Goal: Task Accomplishment & Management: Use online tool/utility

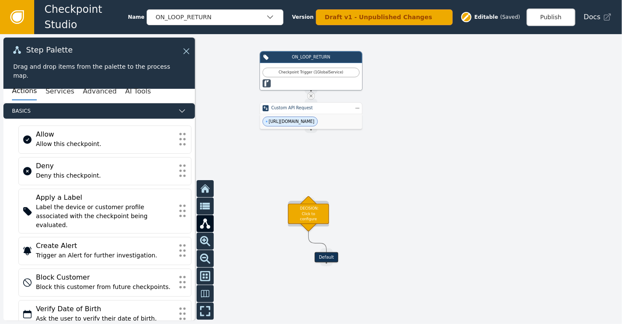
click at [309, 212] on div "DECISION: Click to configure" at bounding box center [308, 214] width 41 height 20
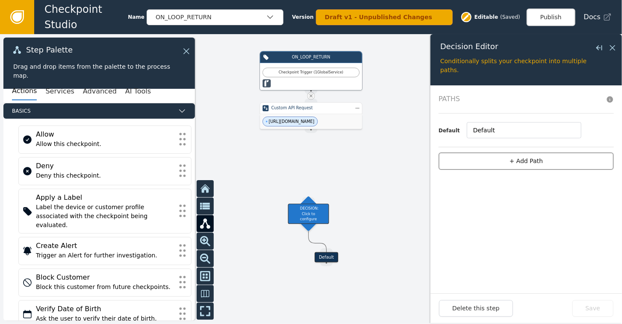
click at [512, 159] on button "+ Add Path" at bounding box center [526, 162] width 175 height 18
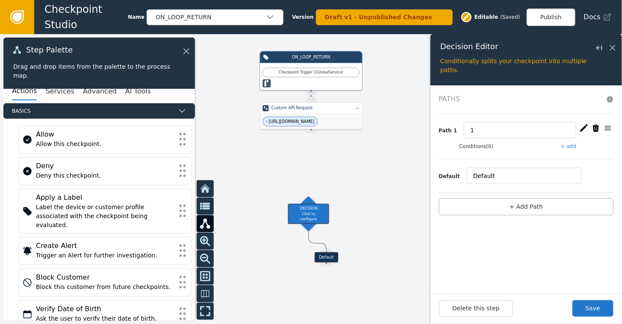
click at [575, 145] on button "+ add" at bounding box center [568, 147] width 15 height 8
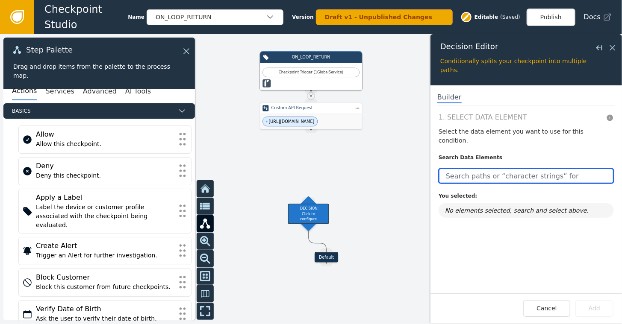
click at [490, 168] on input "text" at bounding box center [526, 175] width 175 height 15
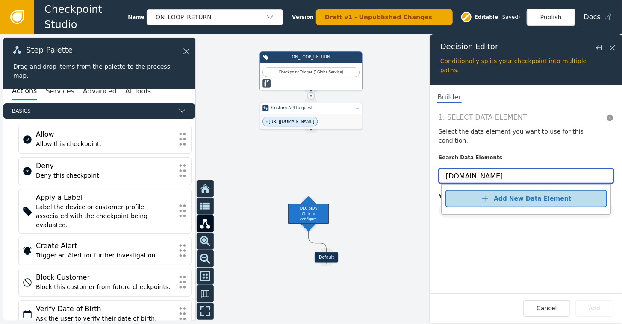
type input "[DOMAIN_NAME]"
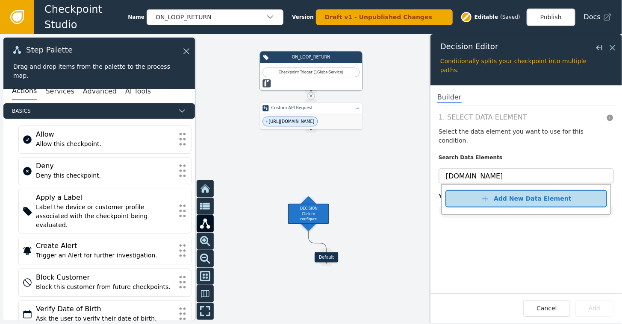
click at [520, 195] on div "Add New Data Element" at bounding box center [532, 199] width 77 height 9
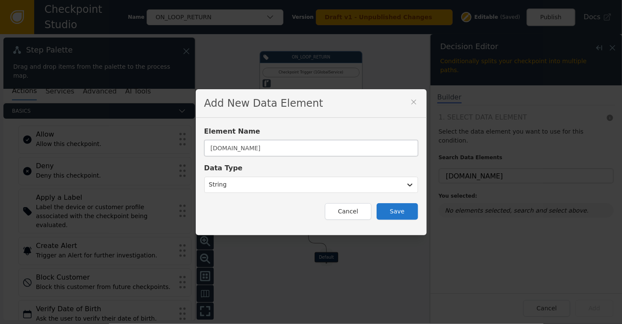
click at [243, 149] on input "[DOMAIN_NAME]" at bounding box center [311, 148] width 214 height 16
type input "loop.product.category"
click at [395, 211] on button "Save" at bounding box center [397, 211] width 41 height 17
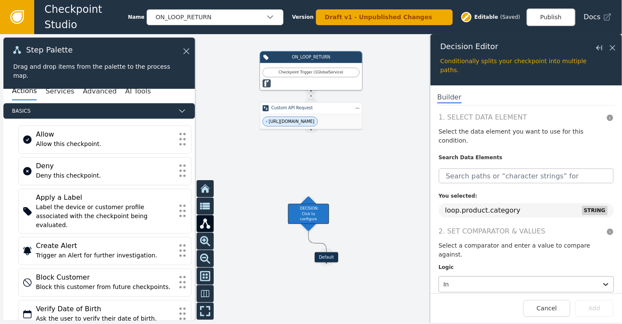
click at [468, 279] on div at bounding box center [518, 285] width 150 height 12
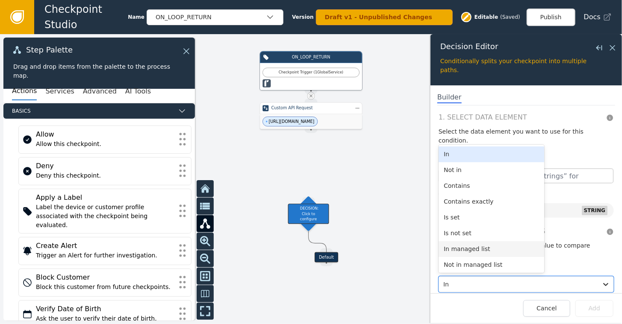
click at [458, 242] on div "In managed list" at bounding box center [492, 250] width 106 height 16
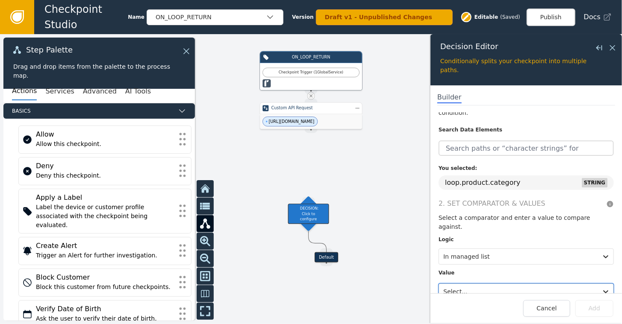
scroll to position [39, 0]
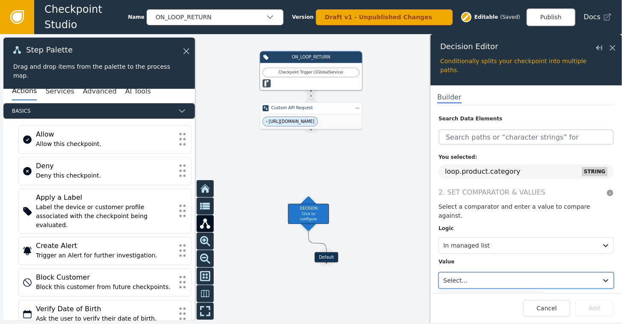
click at [502, 273] on div "Use Up and Down to choose options, press Enter to select the currently focused …" at bounding box center [526, 281] width 175 height 16
type input "Loop"
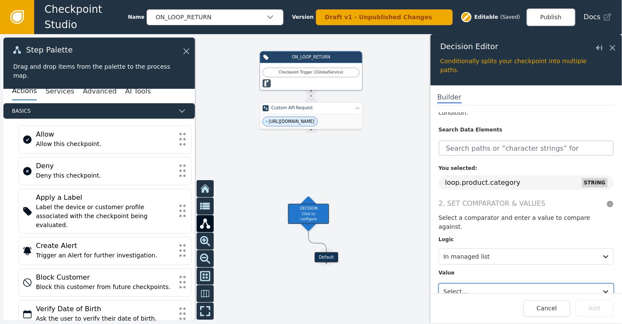
click at [591, 265] on div "Value Select..." at bounding box center [526, 282] width 175 height 35
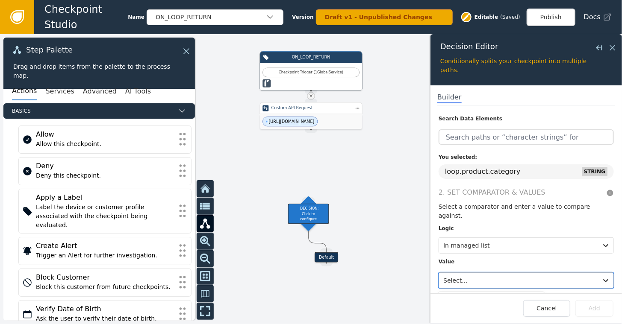
click at [597, 272] on div "1. Select Data Element Select the data element you want to use for this conditi…" at bounding box center [526, 202] width 192 height 181
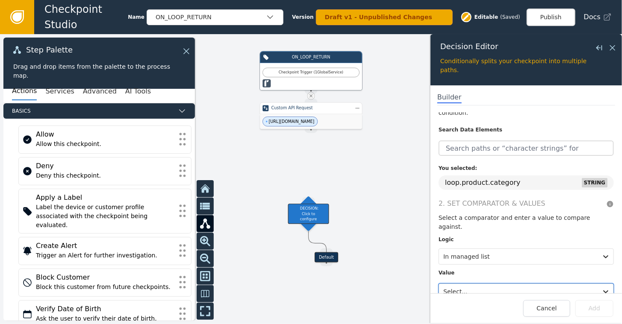
click at [585, 265] on div "Value Use Up and Down to choose options, press Enter to select the currently fo…" at bounding box center [526, 282] width 175 height 35
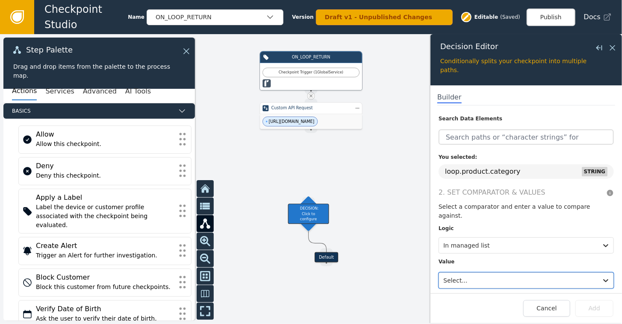
click at [597, 271] on div "1. Select Data Element Select the data element you want to use for this conditi…" at bounding box center [526, 202] width 192 height 181
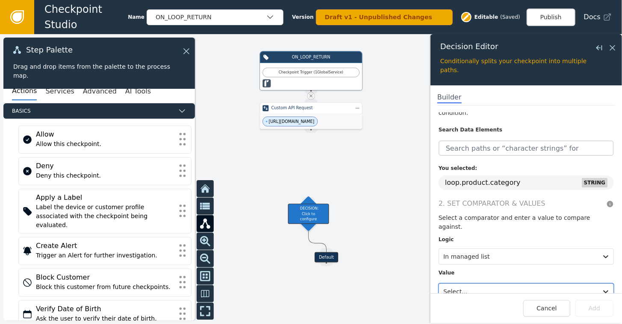
click at [484, 282] on div "Select..." at bounding box center [526, 291] width 175 height 18
click at [347, 144] on div at bounding box center [311, 179] width 622 height 290
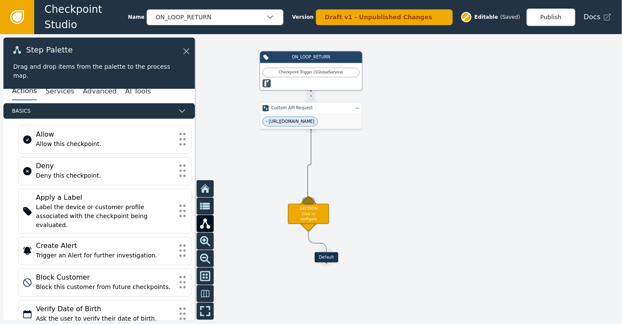
drag, startPoint x: 308, startPoint y: 128, endPoint x: 308, endPoint y: 201, distance: 73.1
click at [311, 201] on div "Target Handle for step Default Source Handle for step ON_LOOP_RETURN Checkpoint…" at bounding box center [497, 138] width 373 height 174
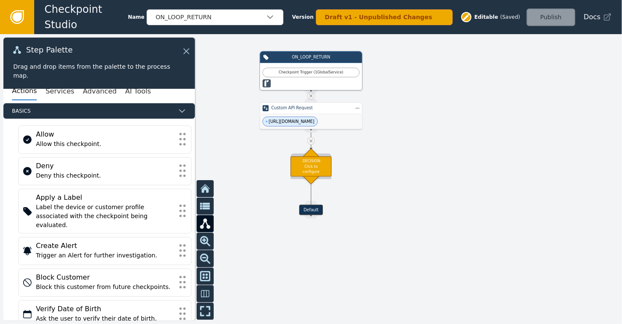
click at [313, 172] on div "DECISION: Click to configure" at bounding box center [311, 166] width 41 height 20
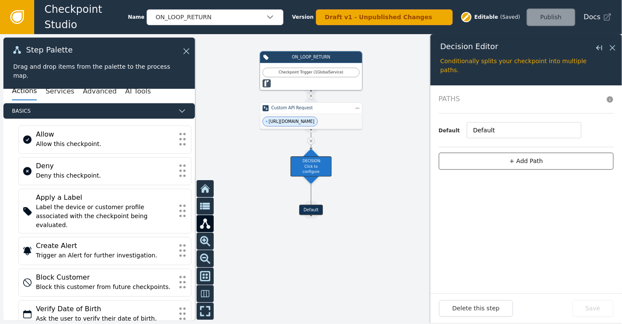
click at [522, 159] on button "+ Add Path" at bounding box center [526, 162] width 175 height 18
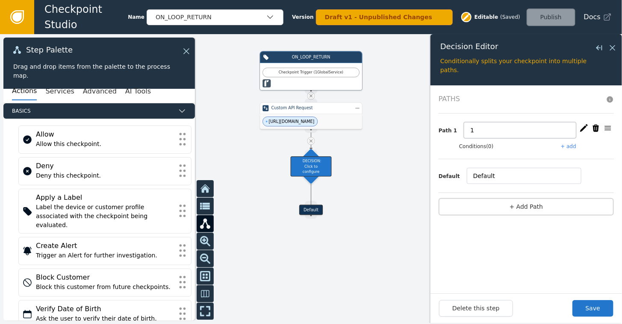
click at [481, 129] on input "1" at bounding box center [520, 130] width 112 height 16
type input "Allow Customer to Keep Product"
click at [572, 147] on button "+ add" at bounding box center [568, 147] width 15 height 8
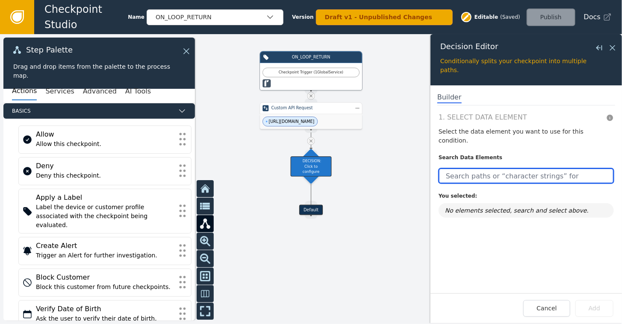
click at [480, 168] on input "text" at bounding box center [526, 175] width 175 height 15
click at [473, 168] on input "text" at bounding box center [526, 175] width 175 height 15
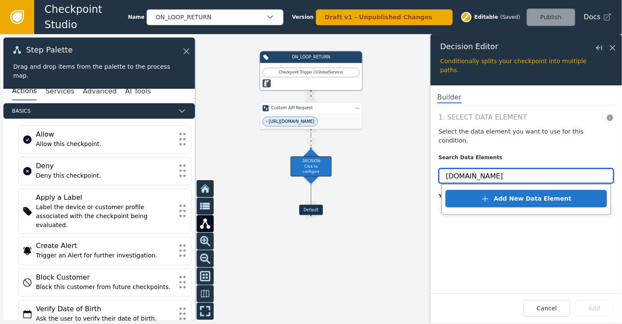
type input "loop.return.res"
drag, startPoint x: 503, startPoint y: 168, endPoint x: 419, endPoint y: 177, distance: 84.3
click at [419, 177] on div "Target Handle for step Default Source Handle for step ON_LOOP_RETURN Checkpoint…" at bounding box center [311, 179] width 622 height 290
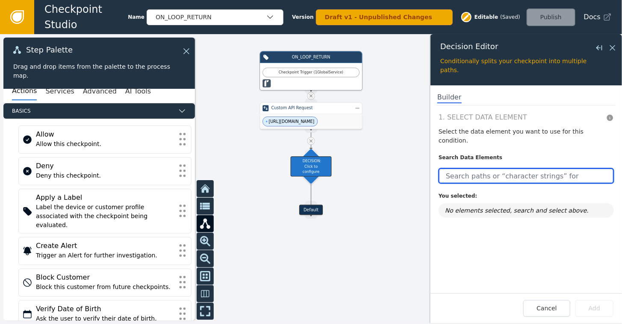
click at [473, 168] on input "text" at bounding box center [526, 175] width 175 height 15
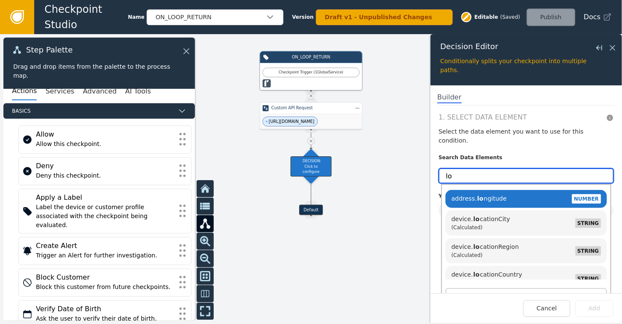
click at [473, 168] on input "lo" at bounding box center [526, 175] width 175 height 15
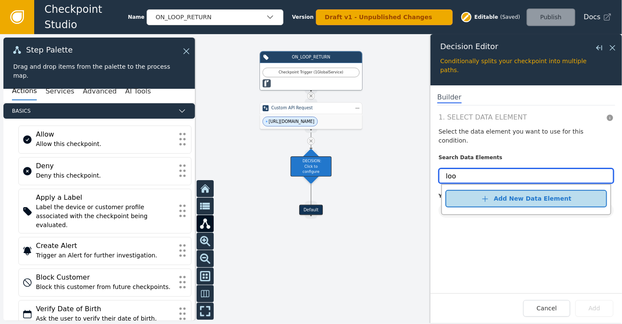
type input "loo"
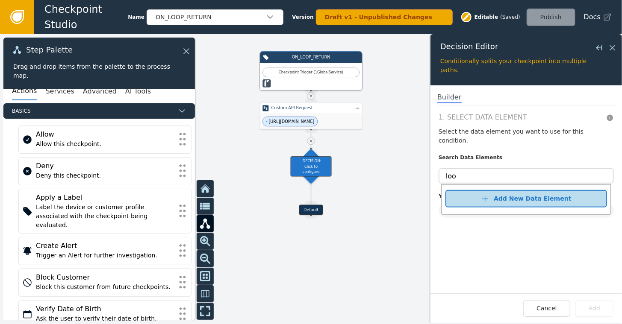
click at [501, 195] on div "Add New Data Element" at bounding box center [532, 199] width 77 height 9
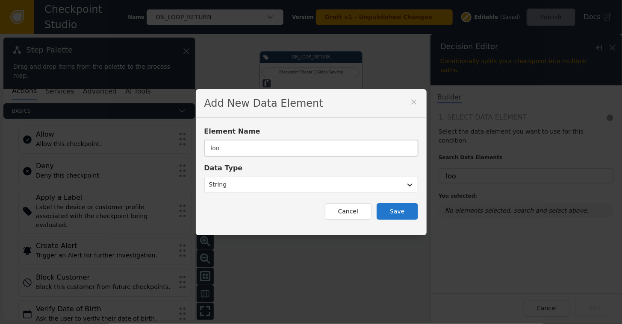
click at [303, 148] on input "loo" at bounding box center [311, 148] width 214 height 16
type input "loop.return.reason"
click at [399, 213] on button "Save" at bounding box center [397, 211] width 41 height 17
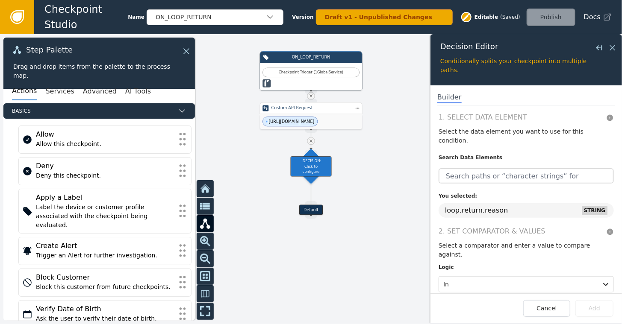
scroll to position [26, 0]
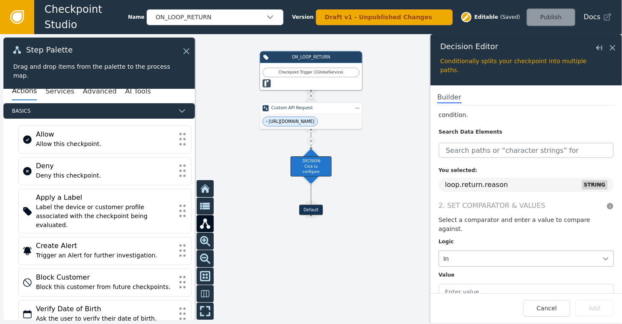
click at [601, 255] on icon at bounding box center [605, 259] width 9 height 9
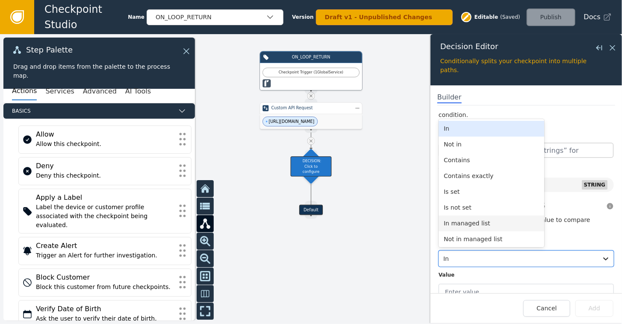
click at [474, 216] on div "In managed list" at bounding box center [492, 224] width 106 height 16
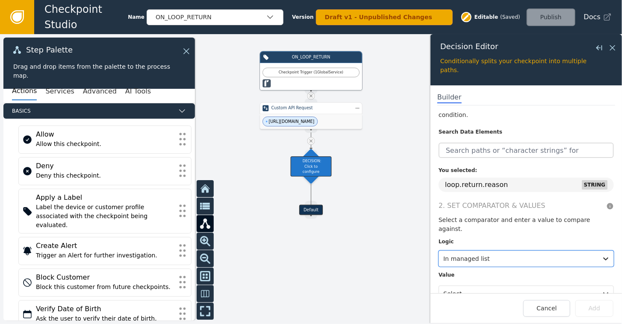
scroll to position [39, 0]
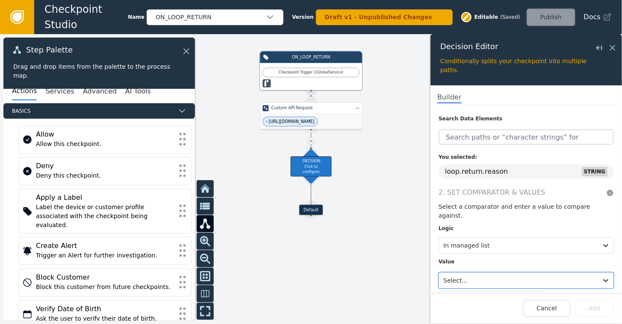
click at [482, 272] on div "1. Select Data Element Select the data element you want to use for this conditi…" at bounding box center [526, 202] width 192 height 181
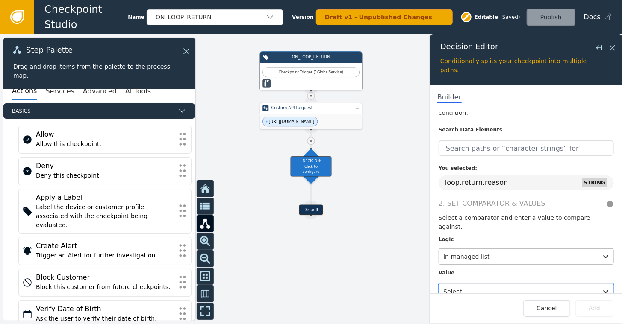
click at [506, 249] on div "In managed list" at bounding box center [526, 257] width 175 height 16
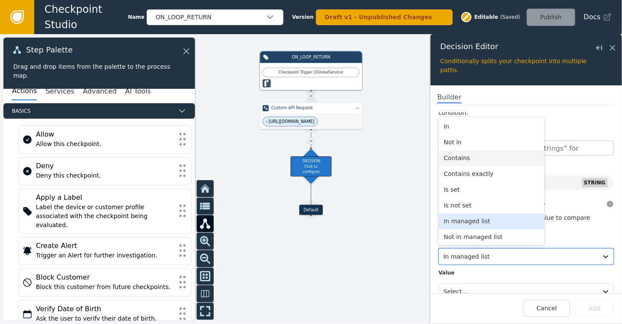
click at [462, 150] on div "Contains" at bounding box center [492, 158] width 106 height 16
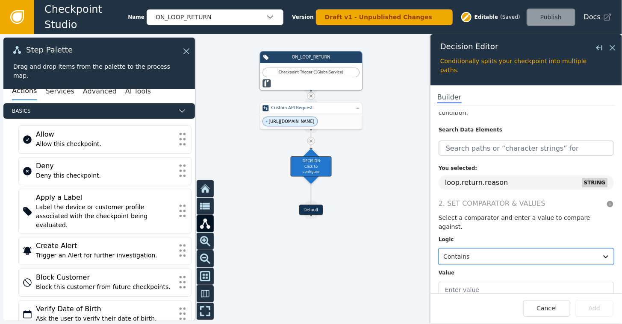
scroll to position [26, 0]
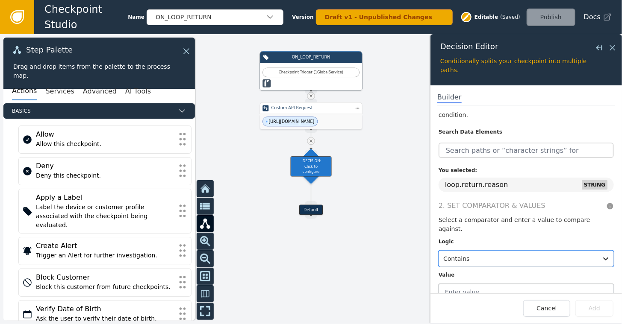
click at [462, 284] on input "text" at bounding box center [526, 292] width 175 height 16
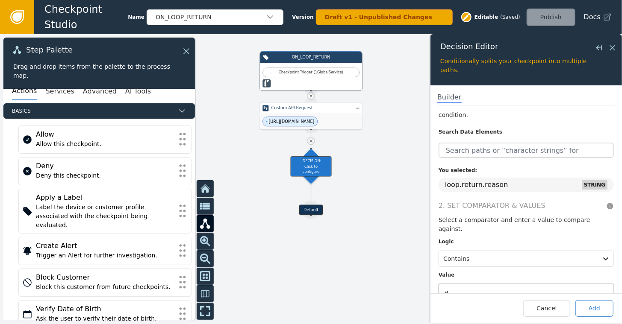
type input "a"
click at [596, 311] on button "Add" at bounding box center [594, 309] width 38 height 17
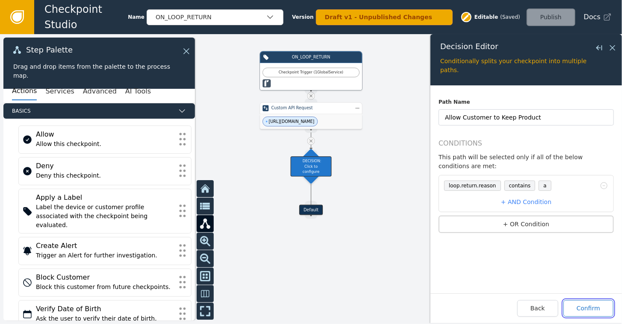
click at [591, 307] on button "Confirm" at bounding box center [588, 309] width 50 height 17
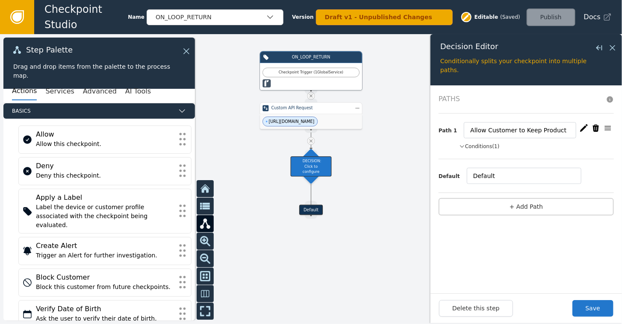
click at [587, 127] on icon "button" at bounding box center [584, 128] width 9 height 9
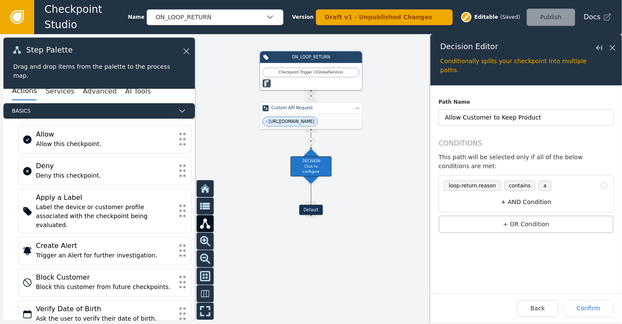
click at [516, 195] on button "+ AND Condition" at bounding box center [526, 203] width 171 height 16
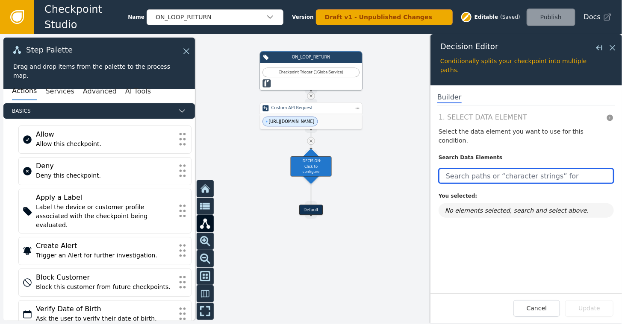
click at [495, 168] on input "text" at bounding box center [526, 175] width 175 height 15
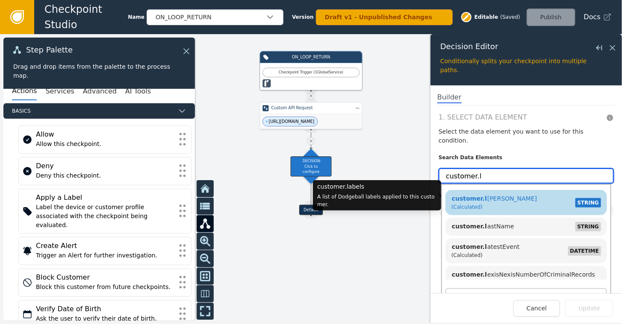
type input "customer.l"
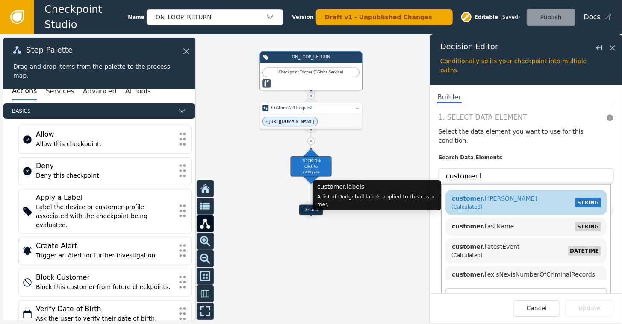
click at [504, 193] on div "customer.l [PERSON_NAME] (Calculated) STRING" at bounding box center [526, 203] width 153 height 20
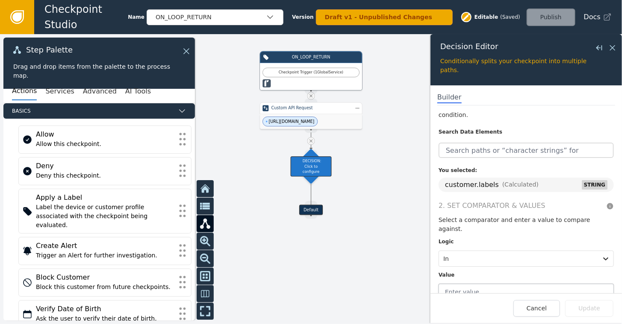
click at [517, 284] on input "text" at bounding box center [526, 292] width 175 height 16
type input "G"
click at [517, 284] on input "GOOD_CUSTOMER_" at bounding box center [526, 292] width 175 height 16
type input "GOOD_CUSTOMER_BEHAVIOUR"
click at [589, 307] on button "Update" at bounding box center [589, 309] width 48 height 17
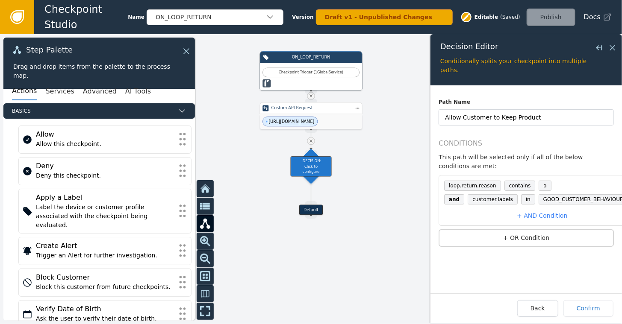
click at [404, 233] on div at bounding box center [311, 179] width 622 height 290
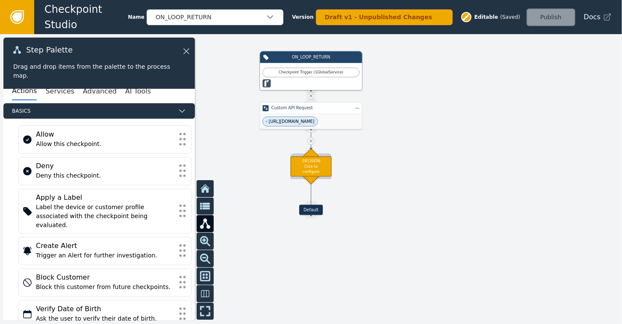
click at [314, 162] on div "DECISION: Click to configure" at bounding box center [311, 166] width 41 height 20
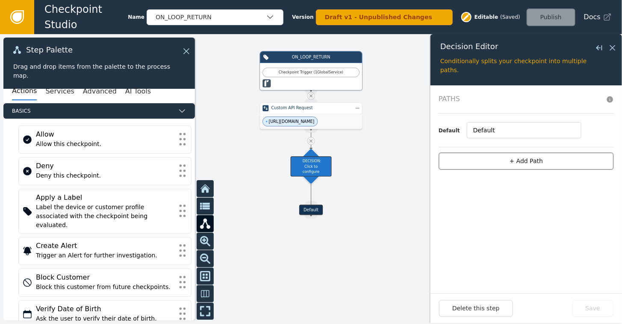
click at [522, 160] on button "+ Add Path" at bounding box center [526, 162] width 175 height 18
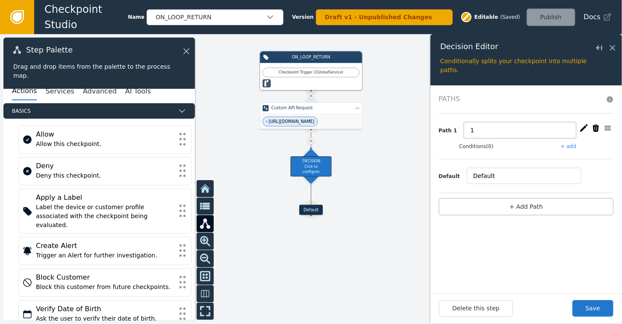
click at [481, 126] on input "1" at bounding box center [520, 130] width 112 height 16
type input "Allow Customer to Keep Product"
click at [597, 308] on button "Save" at bounding box center [592, 309] width 41 height 17
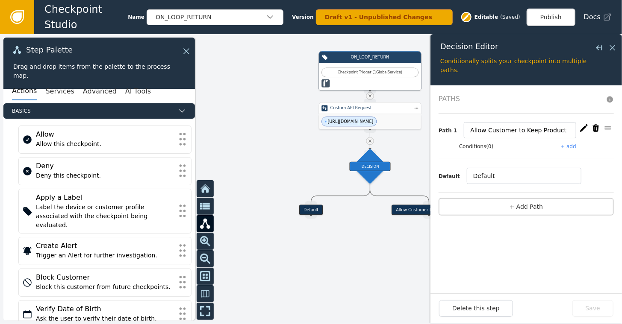
click at [357, 232] on div at bounding box center [311, 179] width 622 height 290
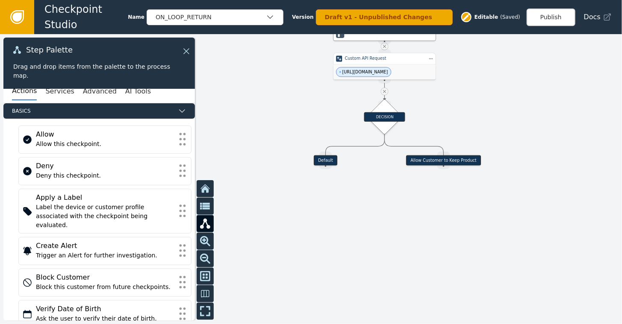
drag, startPoint x: 475, startPoint y: 140, endPoint x: 490, endPoint y: 90, distance: 51.7
click at [490, 90] on div at bounding box center [311, 179] width 622 height 290
click at [380, 116] on div "DECISION" at bounding box center [384, 116] width 41 height 9
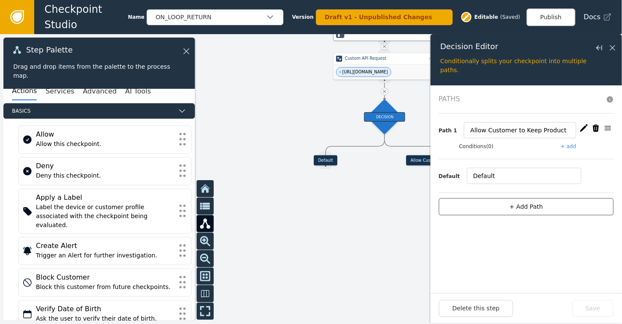
click at [513, 206] on button "+ Add Path" at bounding box center [526, 207] width 175 height 18
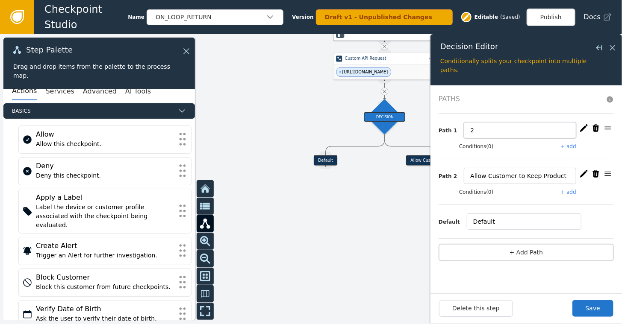
click at [475, 129] on input "2" at bounding box center [520, 130] width 112 height 16
type input "R"
type input "D"
type input "Reject Return"
click at [569, 146] on button "+ add" at bounding box center [568, 147] width 15 height 8
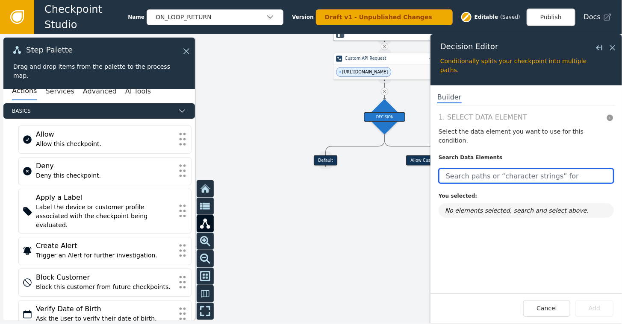
click at [500, 168] on input "text" at bounding box center [526, 175] width 175 height 15
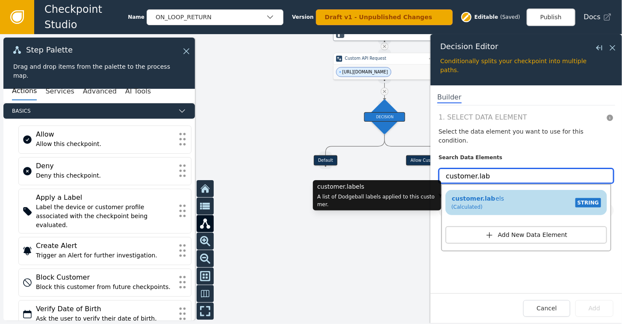
type input "customer.lab"
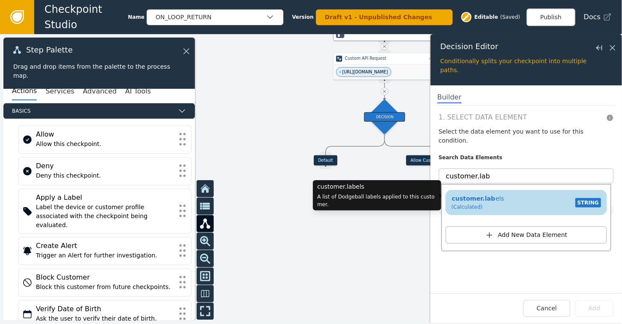
click at [484, 203] on div "(Calculated)" at bounding box center [477, 207] width 53 height 8
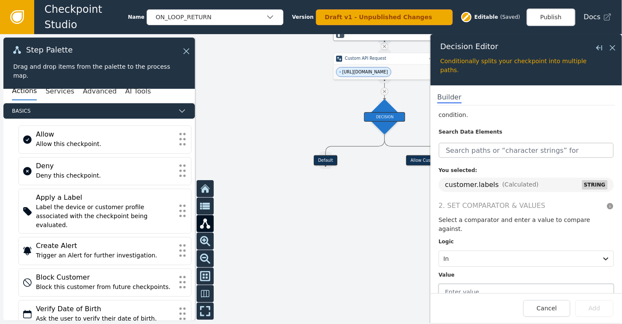
click at [481, 284] on input "text" at bounding box center [526, 292] width 175 height 16
type input "HIGH_RETURN_DAMAGE_RATIO"
click at [592, 311] on button "Add" at bounding box center [594, 309] width 38 height 17
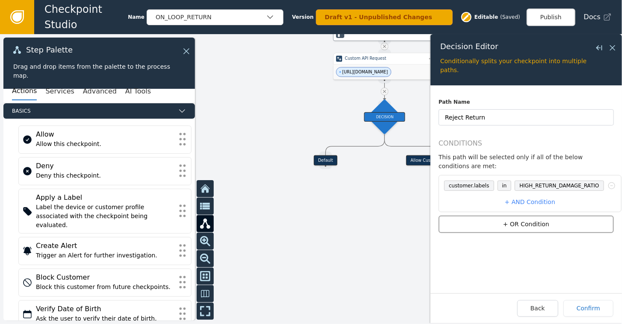
click at [516, 216] on button "+ OR Condition" at bounding box center [526, 225] width 175 height 18
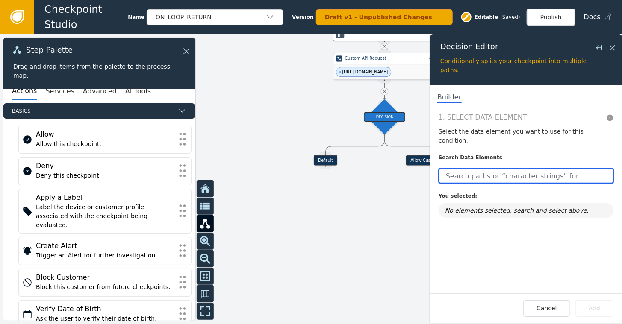
click at [488, 168] on input "text" at bounding box center [526, 175] width 175 height 15
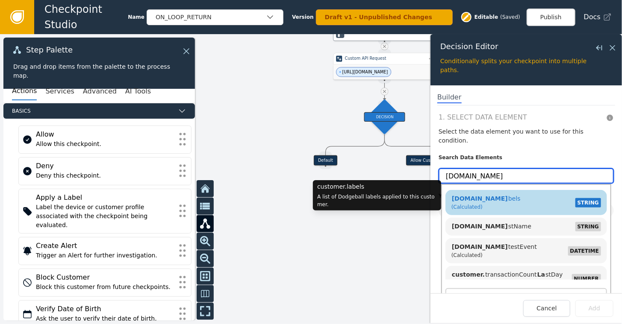
type input "[DOMAIN_NAME]"
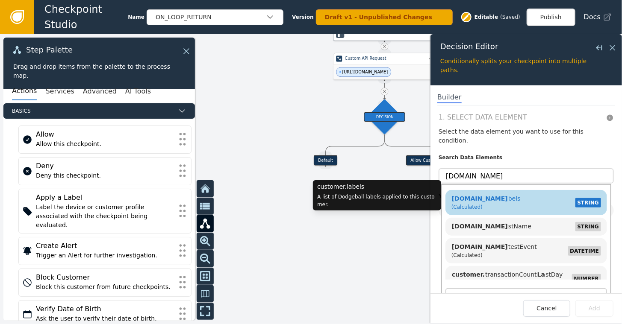
click at [481, 195] on span "[DOMAIN_NAME]" at bounding box center [479, 198] width 57 height 7
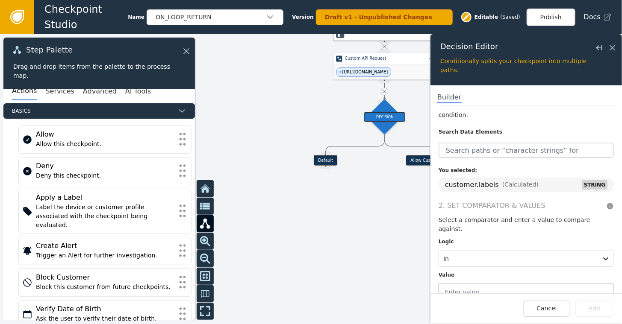
click at [483, 284] on input "text" at bounding box center [526, 292] width 175 height 16
type input "HIGH_RETURN_RATE"
click at [601, 311] on button "Add" at bounding box center [594, 309] width 38 height 17
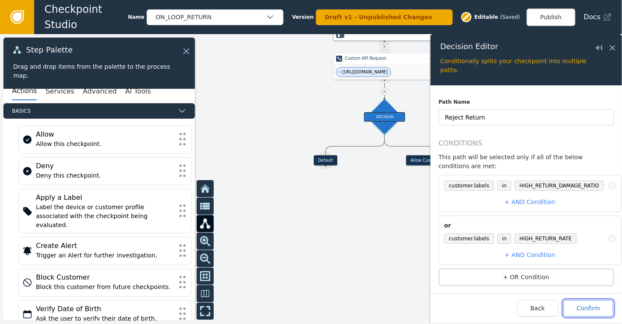
click at [582, 313] on button "Confirm" at bounding box center [588, 309] width 50 height 17
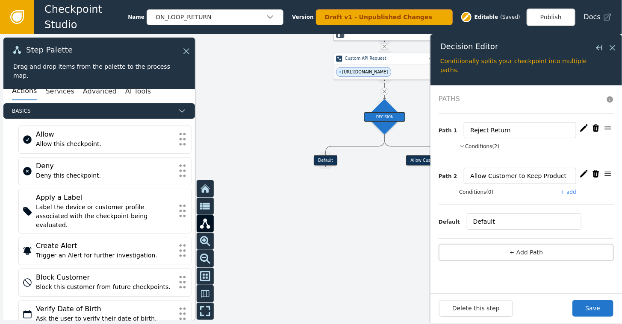
click at [380, 214] on div at bounding box center [311, 179] width 622 height 290
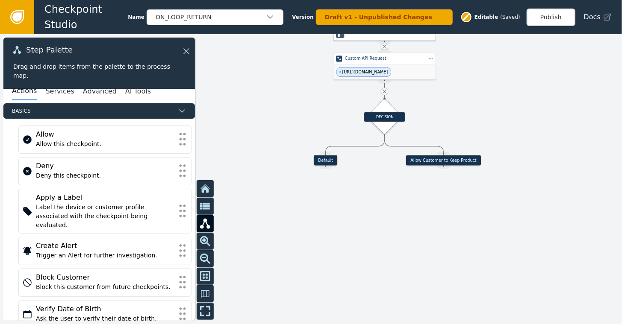
click at [433, 163] on div "Allow Customer to Keep Product" at bounding box center [443, 161] width 75 height 10
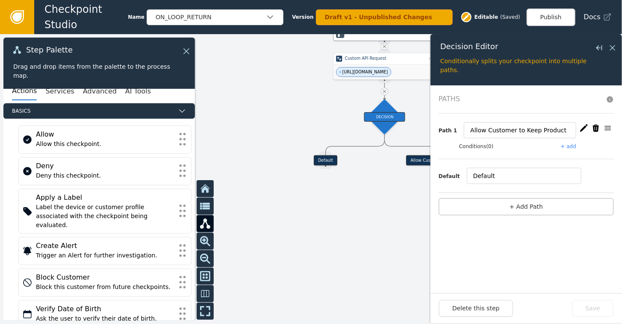
click at [351, 211] on div at bounding box center [311, 179] width 622 height 290
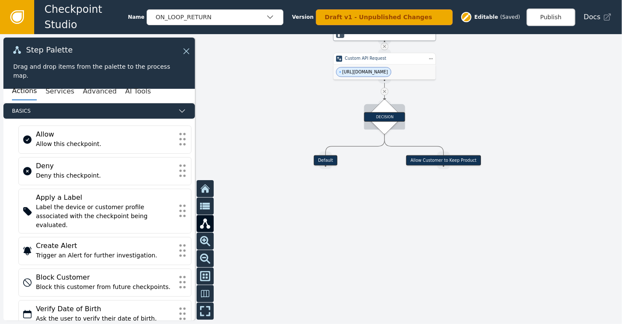
click at [391, 119] on div "DECISION" at bounding box center [384, 116] width 41 height 9
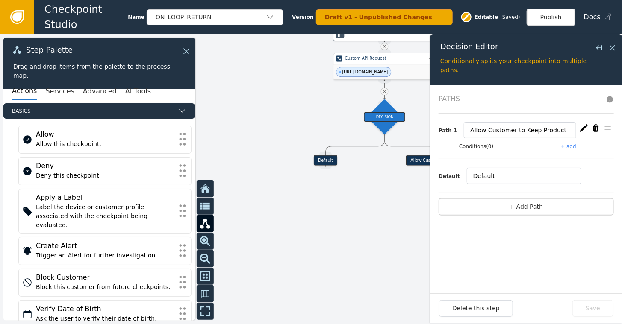
click at [300, 106] on div at bounding box center [311, 179] width 622 height 290
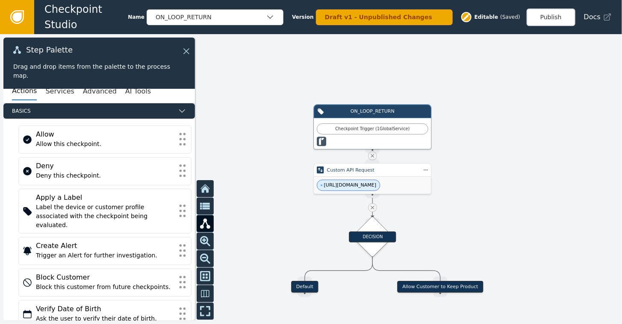
drag, startPoint x: 485, startPoint y: 95, endPoint x: 488, endPoint y: 217, distance: 122.3
click at [488, 217] on div at bounding box center [311, 179] width 622 height 290
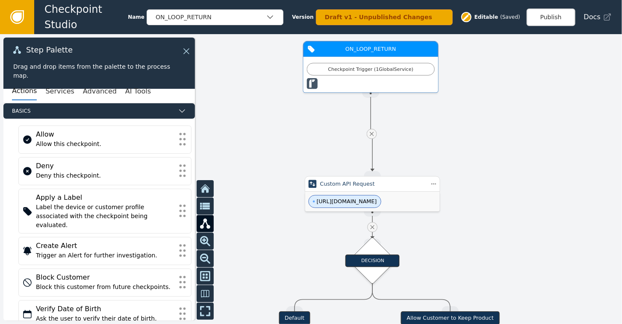
drag, startPoint x: 377, startPoint y: 119, endPoint x: 375, endPoint y: 52, distance: 67.6
click at [375, 52] on div "ON_LOOP_RETURN" at bounding box center [370, 49] width 104 height 8
click at [373, 131] on icon at bounding box center [371, 134] width 7 height 7
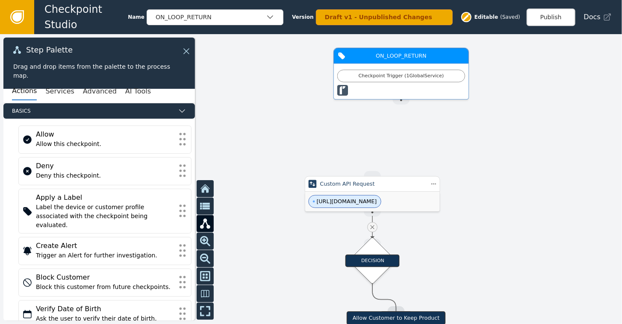
drag, startPoint x: 303, startPoint y: 122, endPoint x: 402, endPoint y: 62, distance: 116.1
click at [402, 62] on div "ON_LOOP_RETURN" at bounding box center [401, 55] width 135 height 15
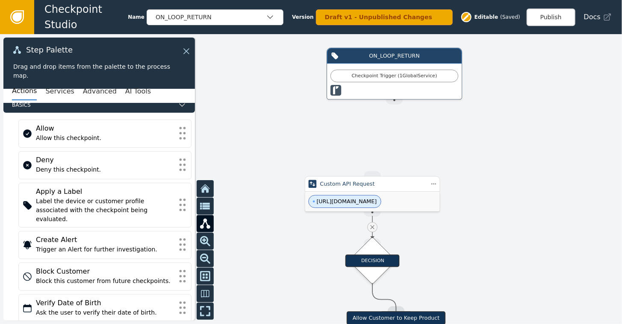
scroll to position [0, 0]
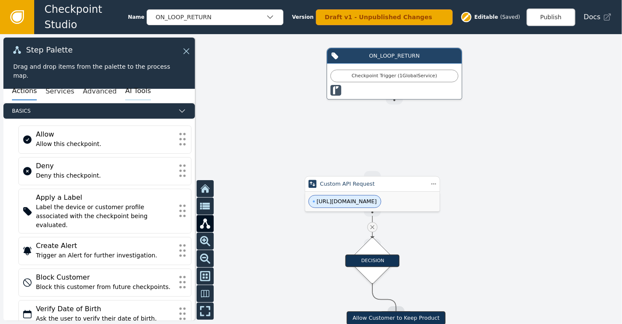
click at [125, 90] on button "AI Tools" at bounding box center [138, 92] width 26 height 18
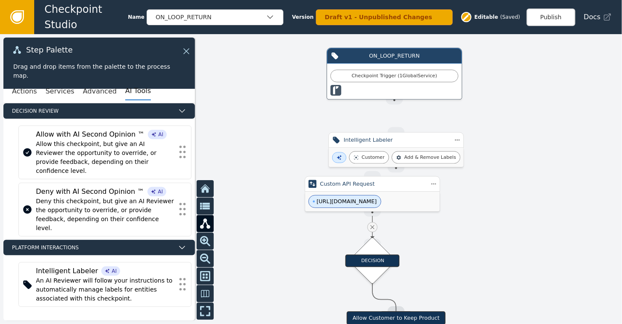
drag, startPoint x: 394, startPoint y: 99, endPoint x: 394, endPoint y: 122, distance: 22.7
click at [394, 124] on div "Target Handle for step Default Source Handle for step Target Handle for step Al…" at bounding box center [311, 179] width 622 height 290
drag, startPoint x: 396, startPoint y: 103, endPoint x: 396, endPoint y: 135, distance: 31.6
click at [396, 135] on div "Target Handle for step Default Source Handle for step Target Handle for step Al…" at bounding box center [541, 224] width 492 height 230
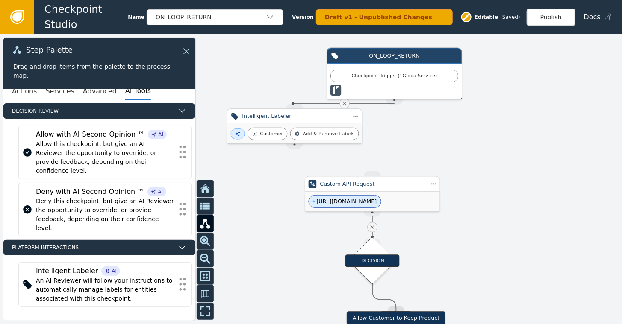
drag, startPoint x: 287, startPoint y: 190, endPoint x: 289, endPoint y: 125, distance: 65.0
click at [289, 124] on div "Intelligent Labeler" at bounding box center [295, 116] width 136 height 15
drag, startPoint x: 298, startPoint y: 150, endPoint x: 374, endPoint y: 177, distance: 80.9
click at [374, 177] on div "Target Handle for step Default Source Handle for step Target Handle for step Al…" at bounding box center [541, 224] width 492 height 230
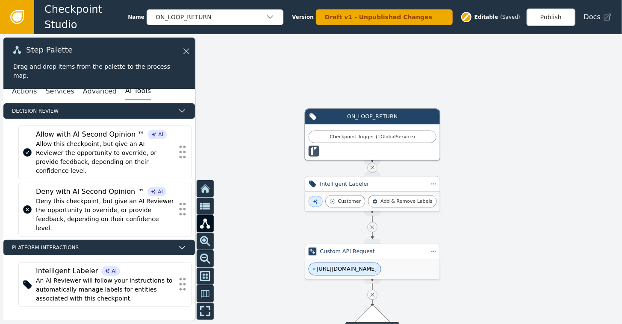
click at [360, 193] on div "Customer Add & Remove Labels" at bounding box center [372, 201] width 135 height 19
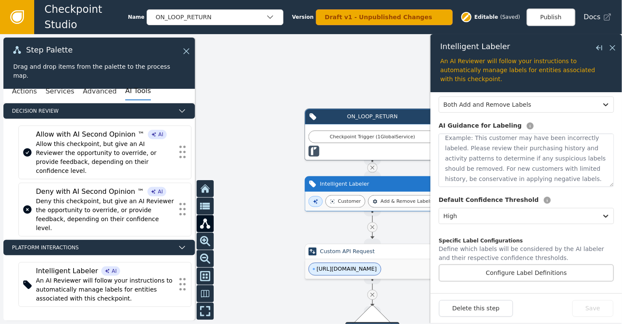
scroll to position [10, 0]
click at [501, 270] on button "Configure Label Definitions" at bounding box center [526, 274] width 175 height 18
select select "HIGH"
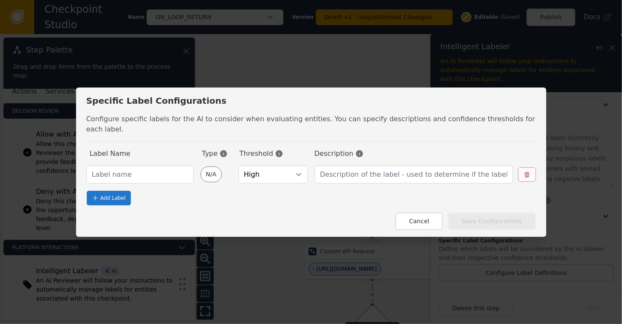
select select "HIGH"
drag, startPoint x: 254, startPoint y: 100, endPoint x: 346, endPoint y: 105, distance: 92.9
click at [346, 105] on div "Specific Label Configurations" at bounding box center [311, 100] width 450 height 13
click at [136, 168] on input "text" at bounding box center [139, 175] width 107 height 18
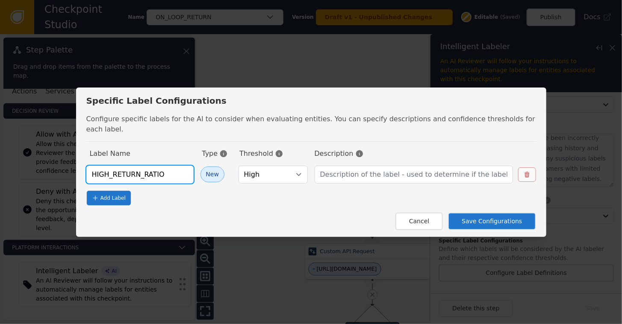
type input "HIGH_RETURN_RATIO"
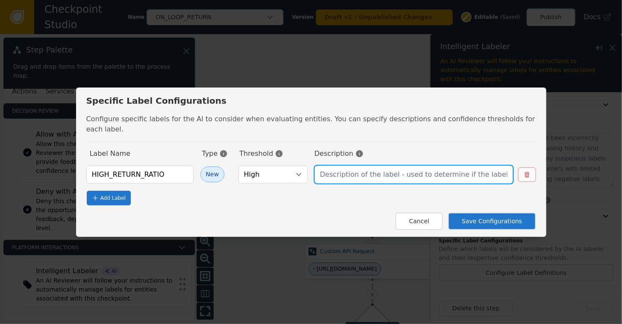
click at [346, 166] on input "text" at bounding box center [414, 175] width 198 height 18
type input "W"
type input "Counting this return, the customer will have returned 3 or more items over the …"
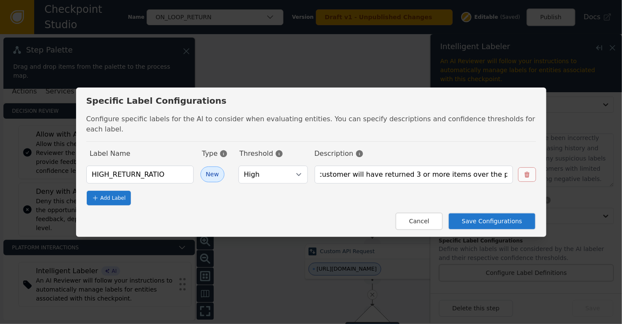
scroll to position [0, 0]
click at [466, 213] on button "Save Configurations" at bounding box center [492, 222] width 88 height 18
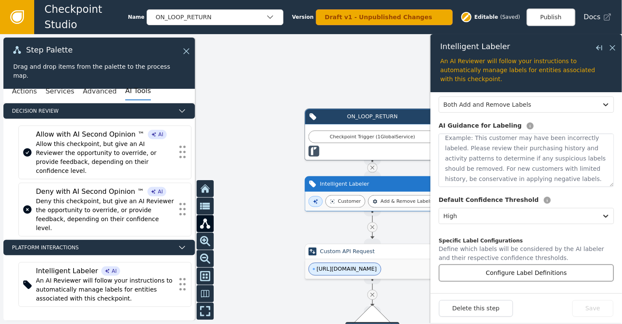
click at [513, 278] on button "Configure Label Definitions" at bounding box center [526, 274] width 175 height 18
select select "HIGH"
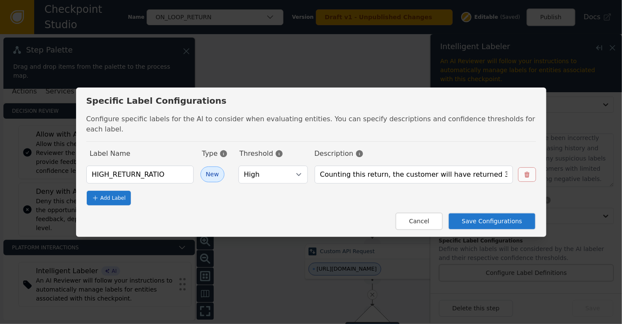
click at [112, 195] on span "Add Label" at bounding box center [112, 199] width 25 height 8
select select "HIGH"
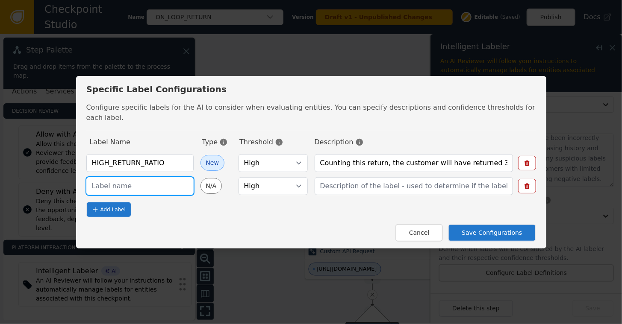
click at [113, 180] on input "text" at bounding box center [139, 186] width 107 height 18
type input "H"
type input "R"
type input "D"
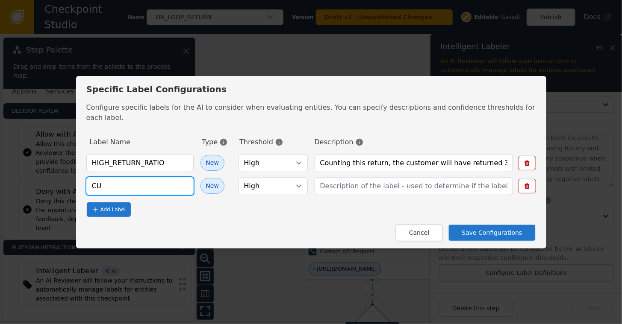
type input "C"
type input "RETURNS_DAMAGED_GOODS"
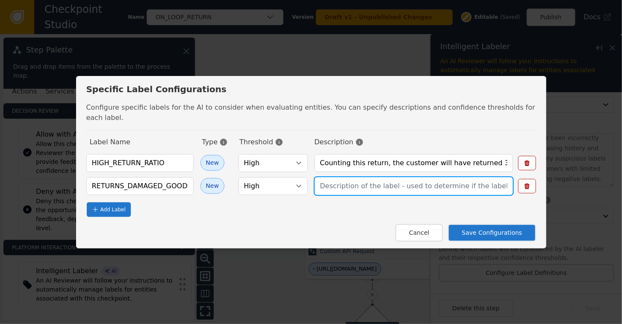
click at [333, 183] on input "text" at bounding box center [414, 186] width 198 height 18
type input "More than 50% of lifetime returns were marked as damaged within the Shopify Cus…"
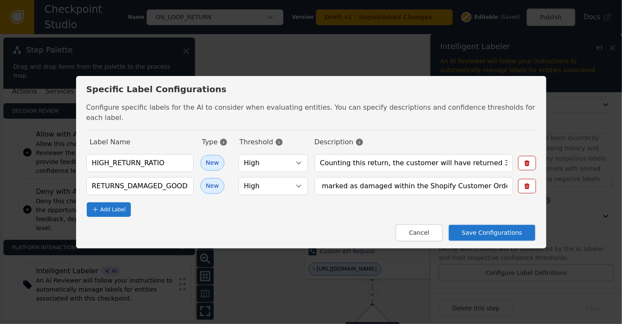
scroll to position [0, 0]
click at [477, 232] on button "Save Configurations" at bounding box center [492, 233] width 88 height 18
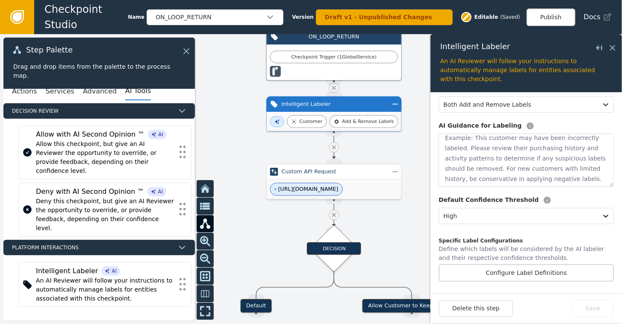
drag, startPoint x: 269, startPoint y: 219, endPoint x: 231, endPoint y: 139, distance: 88.7
click at [231, 139] on div at bounding box center [311, 179] width 622 height 290
click at [333, 175] on div "Custom API Request" at bounding box center [333, 168] width 136 height 15
click at [335, 146] on icon at bounding box center [333, 145] width 7 height 7
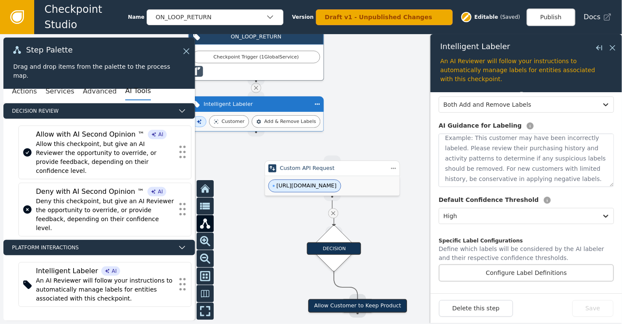
click at [334, 212] on icon at bounding box center [333, 214] width 4 height 4
click at [255, 89] on circle at bounding box center [256, 88] width 7 height 7
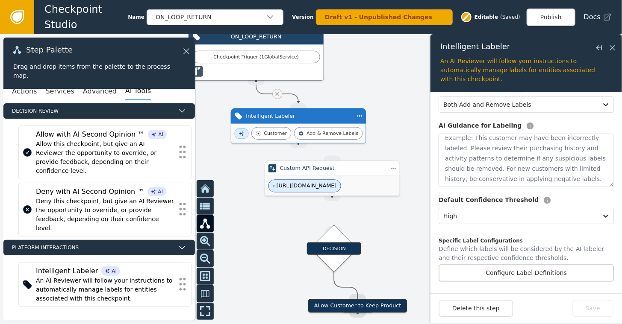
drag, startPoint x: 253, startPoint y: 103, endPoint x: 295, endPoint y: 114, distance: 43.8
click at [295, 114] on div "Intelligent Labeler" at bounding box center [298, 116] width 105 height 8
click at [274, 93] on icon at bounding box center [277, 94] width 7 height 7
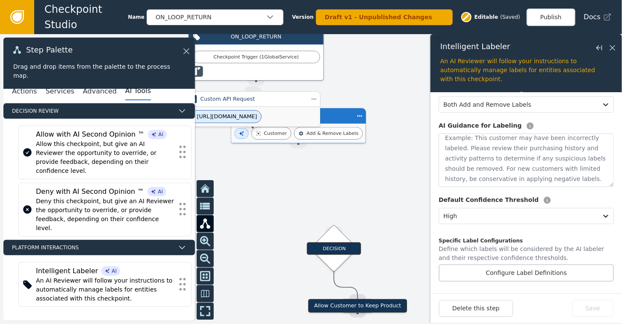
drag, startPoint x: 314, startPoint y: 188, endPoint x: 233, endPoint y: 120, distance: 105.5
click at [233, 120] on span "[URL][DOMAIN_NAME]" at bounding box center [227, 117] width 60 height 8
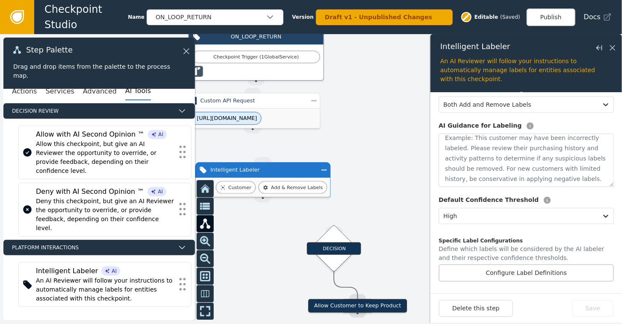
drag, startPoint x: 331, startPoint y: 120, endPoint x: 298, endPoint y: 163, distance: 54.0
click at [298, 166] on div "Intelligent Labeler" at bounding box center [262, 170] width 105 height 8
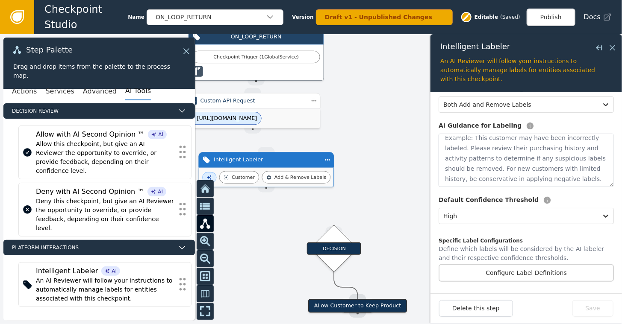
drag, startPoint x: 253, startPoint y: 129, endPoint x: 261, endPoint y: 152, distance: 24.3
click at [261, 155] on div "Target Handle for step Default Source Handle for step Target Handle for step Al…" at bounding box center [502, 144] width 492 height 230
drag, startPoint x: 250, startPoint y: 130, endPoint x: 265, endPoint y: 152, distance: 27.3
click at [265, 152] on div "Target Handle for step Default Source Handle for step Target Handle for step Al…" at bounding box center [502, 144] width 492 height 230
drag, startPoint x: 254, startPoint y: 84, endPoint x: 250, endPoint y: 94, distance: 11.0
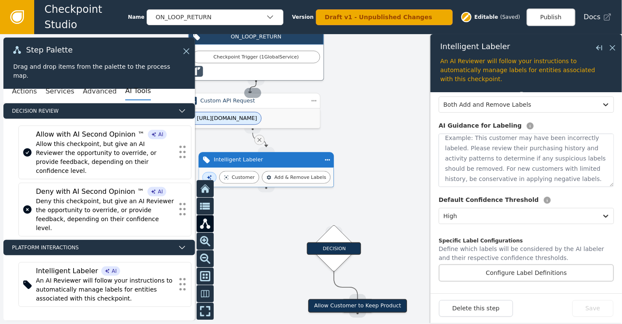
click at [256, 94] on div "Target Handle for step Default Source Handle for step Target Handle for step Al…" at bounding box center [502, 144] width 492 height 230
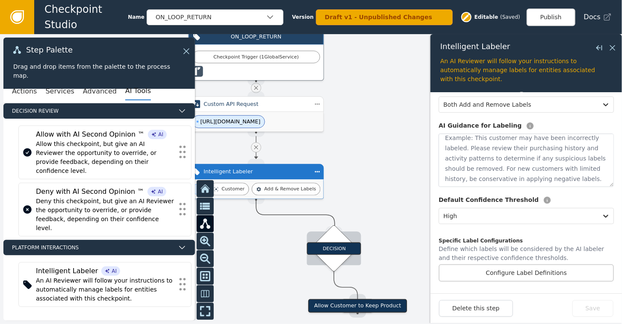
drag, startPoint x: 258, startPoint y: 200, endPoint x: 333, endPoint y: 231, distance: 81.1
click at [333, 231] on div "Target Handle for step Default Source Handle for step Target Handle for step Al…" at bounding box center [502, 144] width 492 height 230
click at [251, 177] on div "Intelligent Labeler" at bounding box center [257, 171] width 136 height 15
click at [246, 174] on div "Intelligent Labeler" at bounding box center [255, 172] width 105 height 8
drag, startPoint x: 254, startPoint y: 198, endPoint x: 333, endPoint y: 230, distance: 85.7
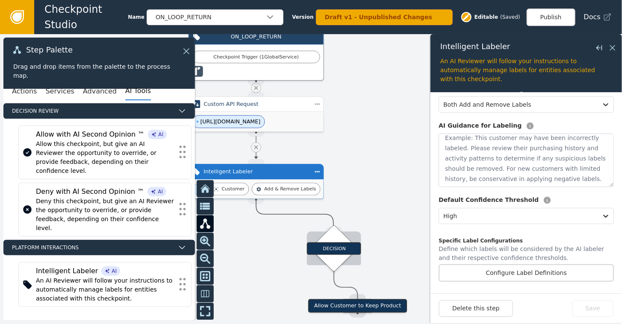
click at [333, 230] on div "Target Handle for step Default Source Handle for step Target Handle for step Al…" at bounding box center [502, 144] width 492 height 230
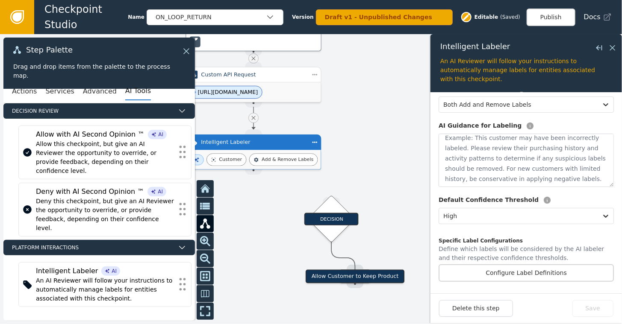
drag, startPoint x: 264, startPoint y: 240, endPoint x: 262, endPoint y: 210, distance: 29.6
click at [262, 210] on div at bounding box center [311, 179] width 622 height 290
click at [255, 156] on div "Add & Remove Labels" at bounding box center [283, 159] width 69 height 12
click at [523, 274] on button "Configure Label Definitions" at bounding box center [526, 274] width 175 height 18
select select "HIGH"
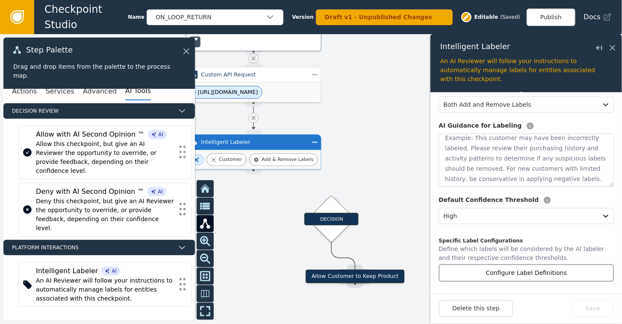
select select "HIGH"
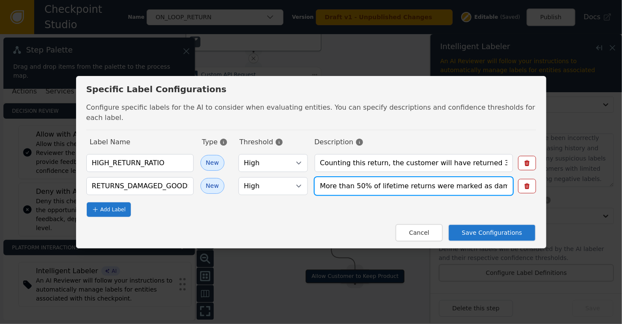
click at [400, 179] on input "More than 50% of lifetime returns were marked as damaged within the Shopify Cus…" at bounding box center [414, 186] width 198 height 18
type input "More than 50% of lifetime returns were marked as damaged in the Loop Data Histo…"
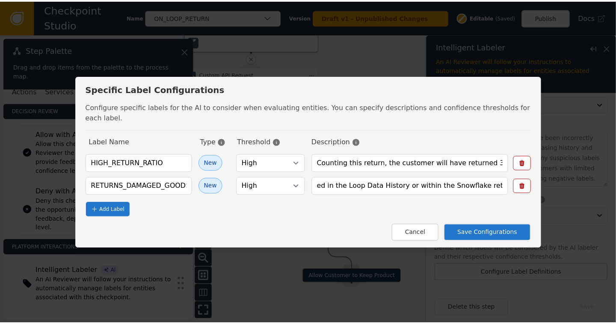
scroll to position [0, 0]
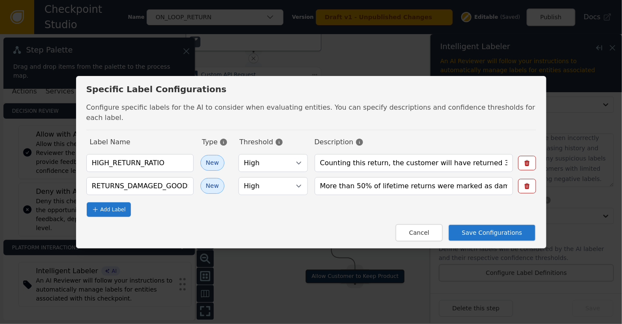
click at [475, 229] on button "Save Configurations" at bounding box center [492, 233] width 88 height 18
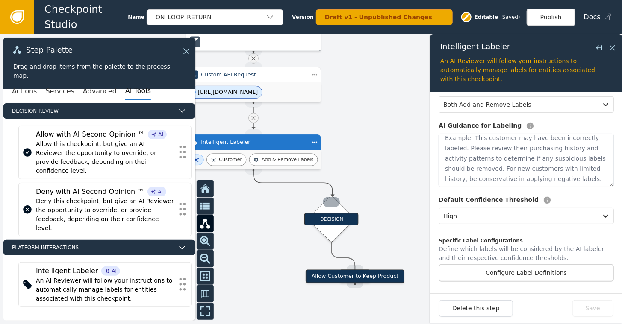
drag, startPoint x: 250, startPoint y: 172, endPoint x: 333, endPoint y: 197, distance: 86.7
click at [333, 197] on div "Target Handle for step Default Source Handle for step Target Handle for step Al…" at bounding box center [500, 114] width 492 height 230
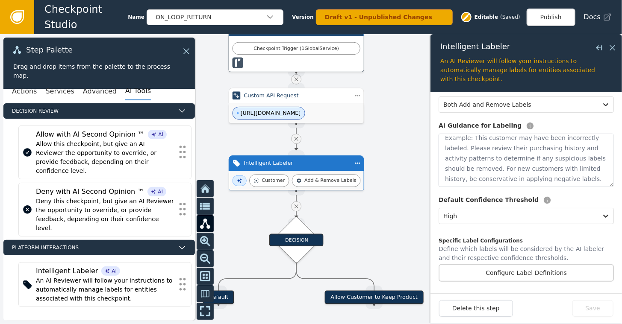
drag, startPoint x: 383, startPoint y: 192, endPoint x: 349, endPoint y: 214, distance: 40.6
click at [349, 214] on div at bounding box center [311, 179] width 622 height 290
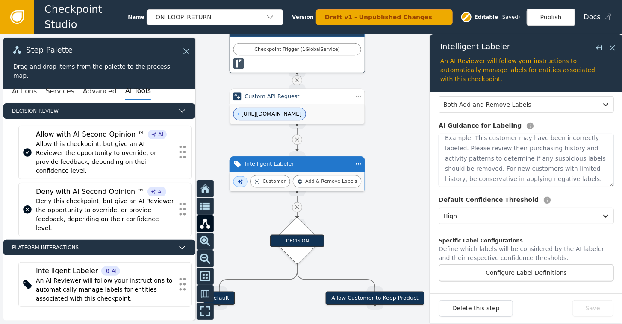
click at [308, 167] on div "Intelligent Labeler" at bounding box center [297, 164] width 105 height 8
click at [509, 272] on button "Configure Label Definitions" at bounding box center [526, 274] width 175 height 18
select select "HIGH"
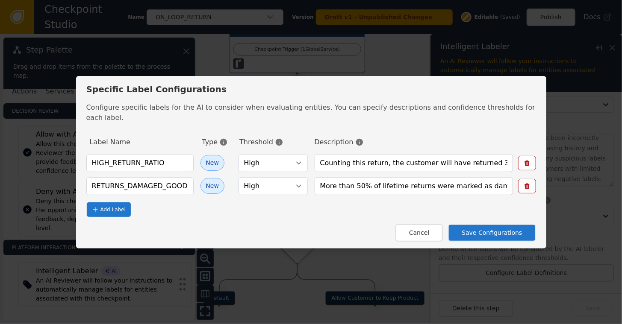
click at [115, 206] on span "Add Label" at bounding box center [112, 210] width 25 height 8
select select "HIGH"
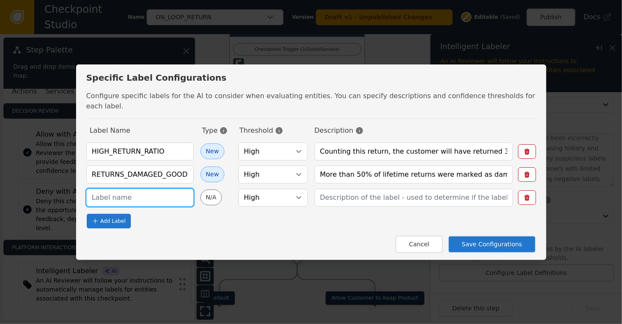
click at [127, 192] on input "text" at bounding box center [139, 198] width 107 height 18
type input "TENURED_ACCOUNT"
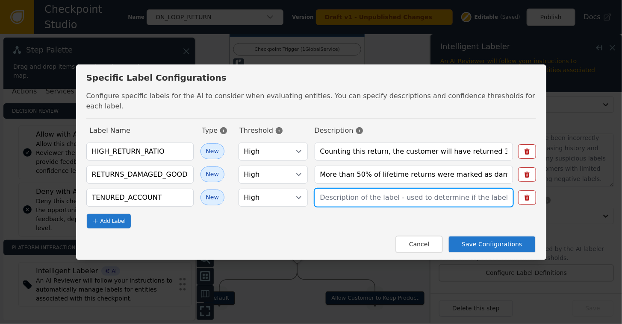
click at [332, 189] on input "text" at bounding box center [414, 198] width 198 height 18
type input "Shopify marks the account as tenured"
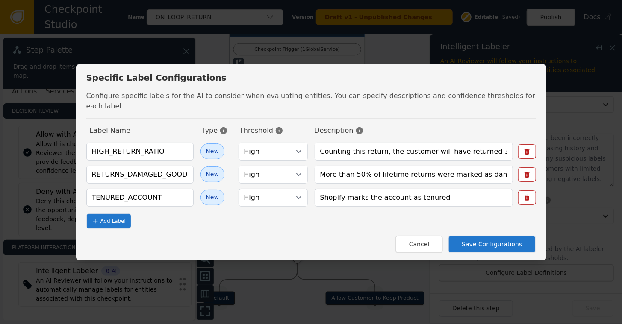
click at [480, 238] on button "Save Configurations" at bounding box center [492, 245] width 88 height 18
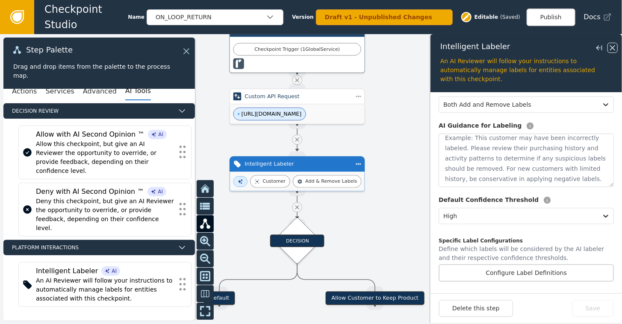
click at [612, 49] on icon at bounding box center [612, 47] width 9 height 9
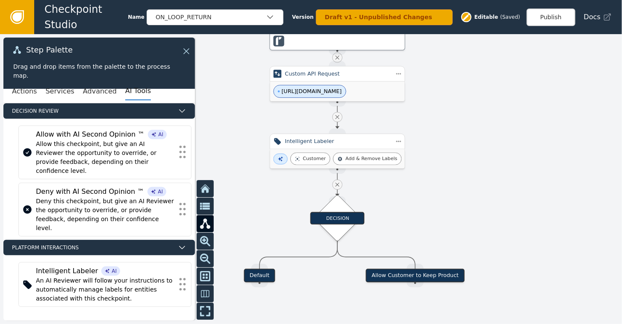
drag, startPoint x: 461, startPoint y: 170, endPoint x: 501, endPoint y: 147, distance: 46.1
click at [501, 147] on div at bounding box center [311, 179] width 622 height 290
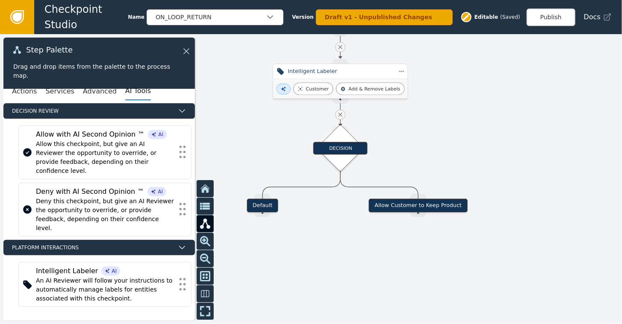
drag, startPoint x: 473, startPoint y: 198, endPoint x: 476, endPoint y: 127, distance: 71.5
click at [476, 127] on div at bounding box center [311, 179] width 622 height 290
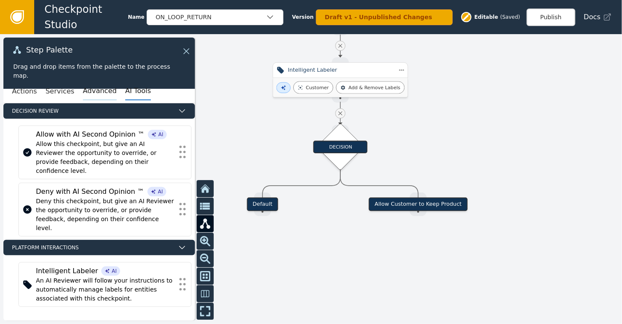
click at [91, 91] on button "Advanced" at bounding box center [100, 92] width 34 height 18
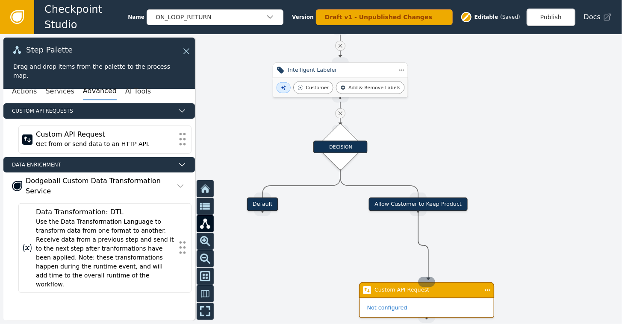
drag, startPoint x: 417, startPoint y: 211, endPoint x: 428, endPoint y: 280, distance: 70.6
click at [428, 157] on div "Target Handle for step Default Source Handle for step Target Handle for step Al…" at bounding box center [508, 42] width 492 height 230
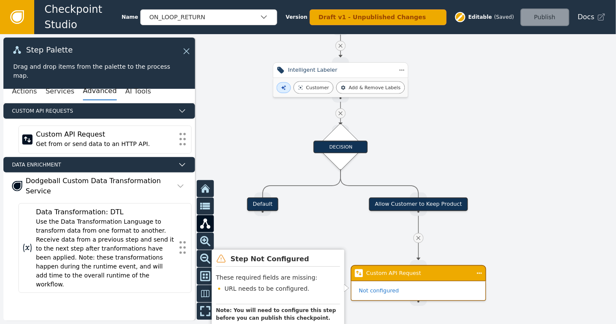
click at [427, 275] on div "Custom API Request" at bounding box center [418, 274] width 104 height 8
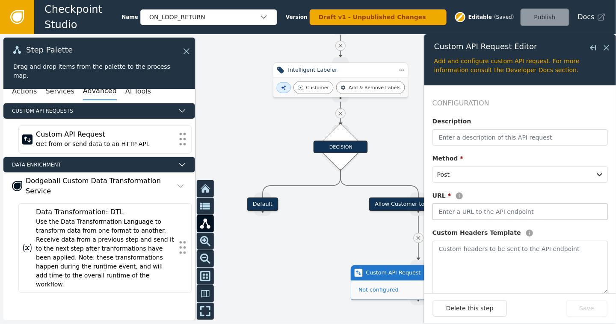
click at [450, 211] on input "text" at bounding box center [519, 212] width 175 height 16
